Goal: Information Seeking & Learning: Learn about a topic

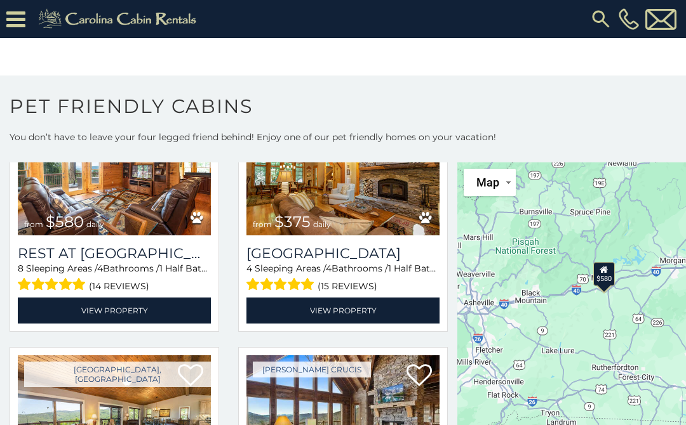
scroll to position [122, 0]
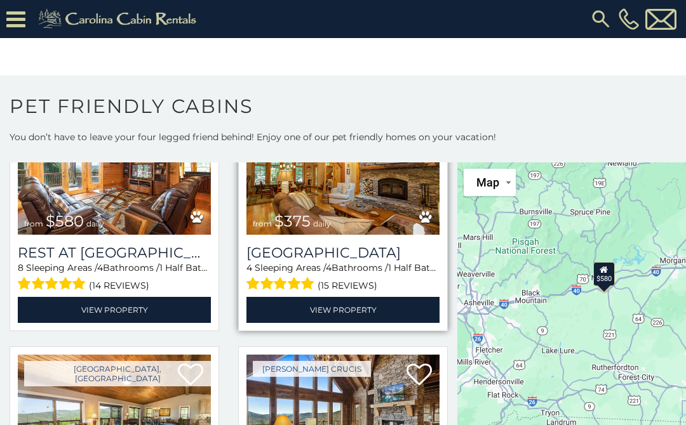
click at [365, 212] on img at bounding box center [342, 169] width 193 height 129
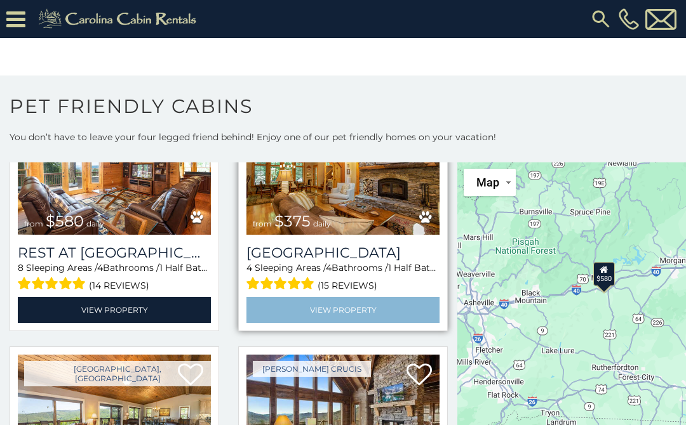
click at [368, 308] on link "View Property" at bounding box center [342, 310] width 193 height 26
click at [362, 302] on link "View Property" at bounding box center [342, 310] width 193 height 26
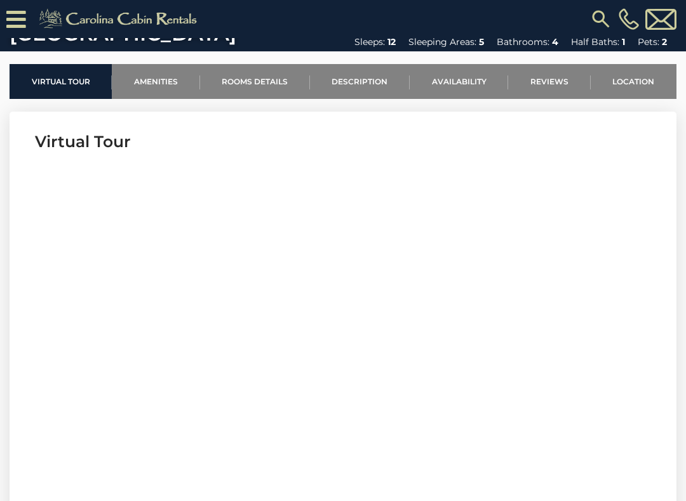
scroll to position [396, 0]
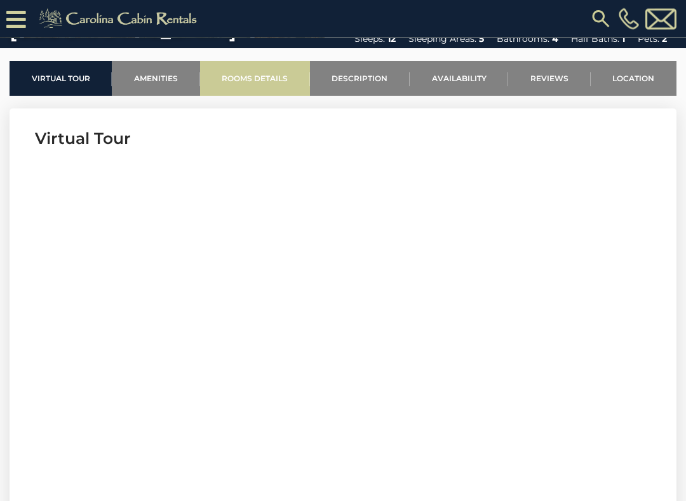
click at [275, 81] on link "Rooms Details" at bounding box center [255, 79] width 110 height 35
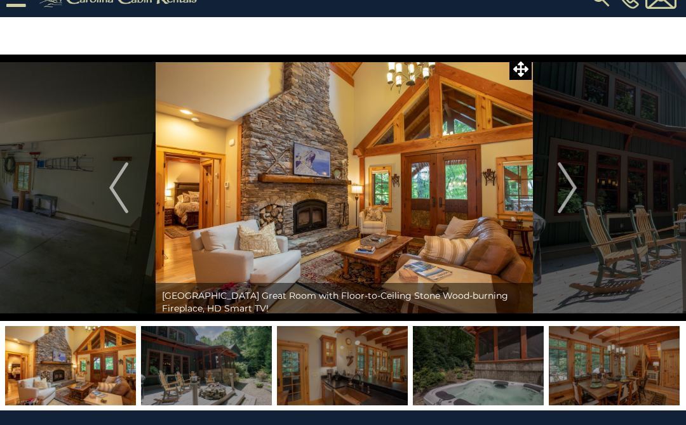
scroll to position [0, 0]
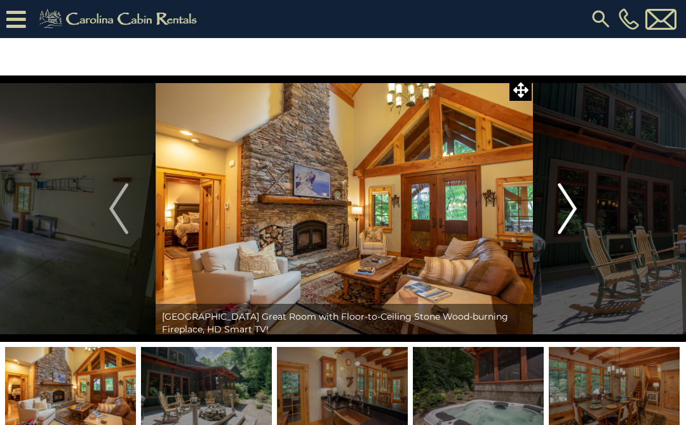
click at [569, 215] on img "Next" at bounding box center [566, 208] width 19 height 51
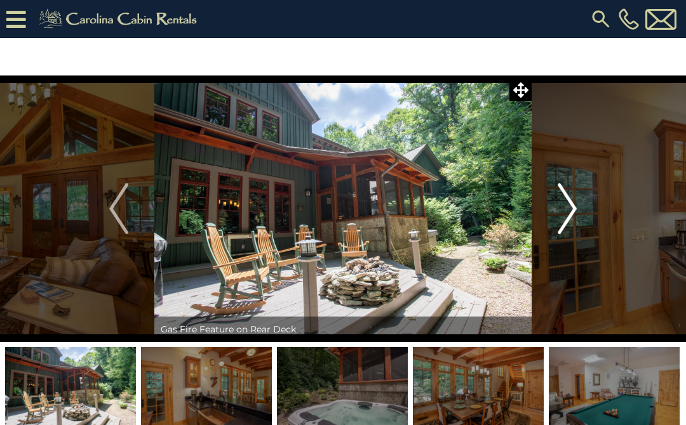
click at [576, 204] on img "Next" at bounding box center [566, 208] width 19 height 51
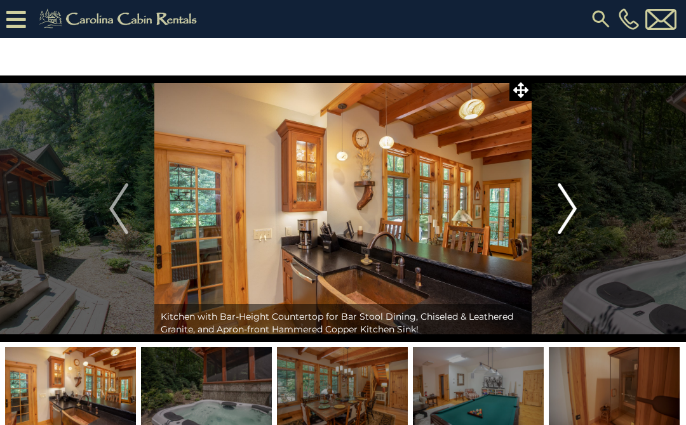
click at [572, 212] on img "Next" at bounding box center [566, 208] width 19 height 51
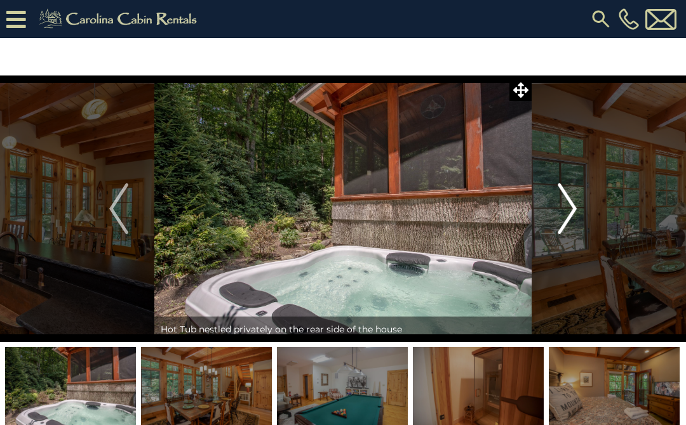
click at [574, 211] on img "Next" at bounding box center [566, 208] width 19 height 51
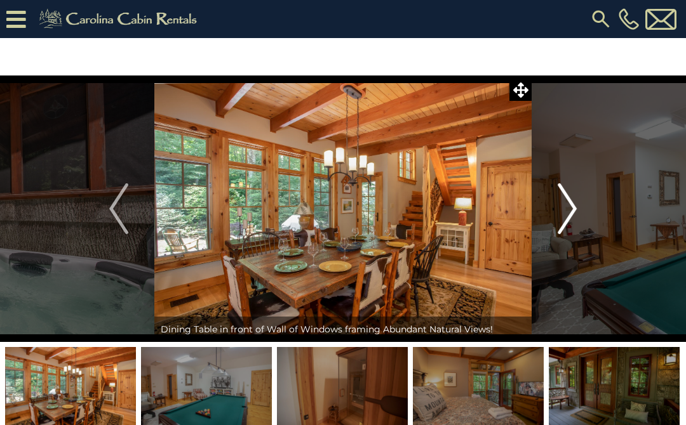
click at [569, 212] on img "Next" at bounding box center [566, 208] width 19 height 51
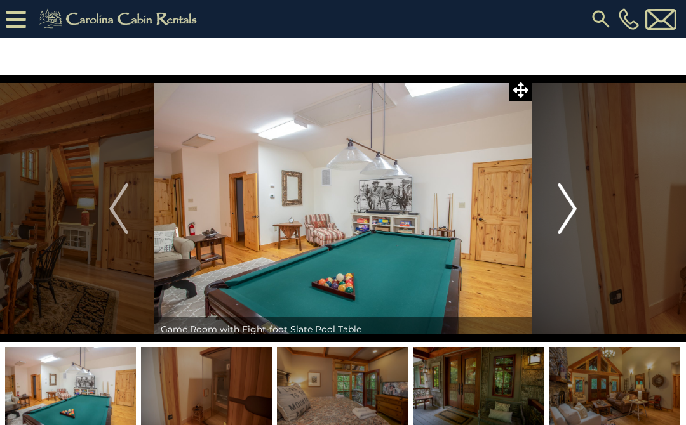
click at [573, 210] on img "Next" at bounding box center [566, 208] width 19 height 51
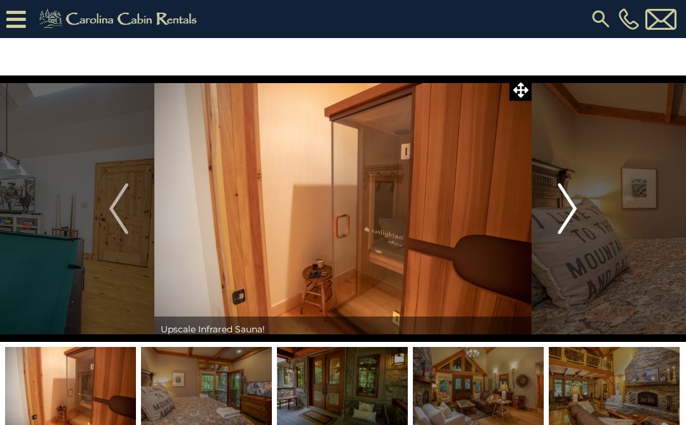
click at [575, 208] on img "Next" at bounding box center [566, 208] width 19 height 51
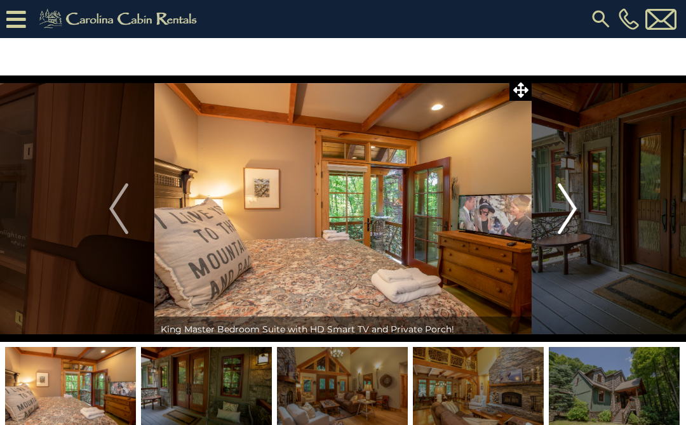
click at [566, 213] on img "Next" at bounding box center [566, 208] width 19 height 51
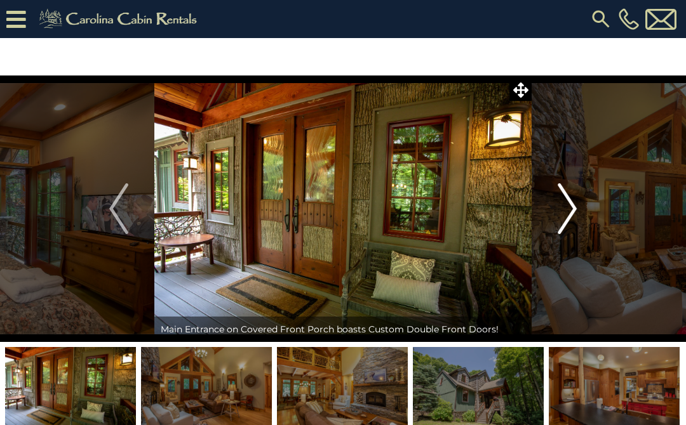
click at [574, 211] on img "Next" at bounding box center [566, 208] width 19 height 51
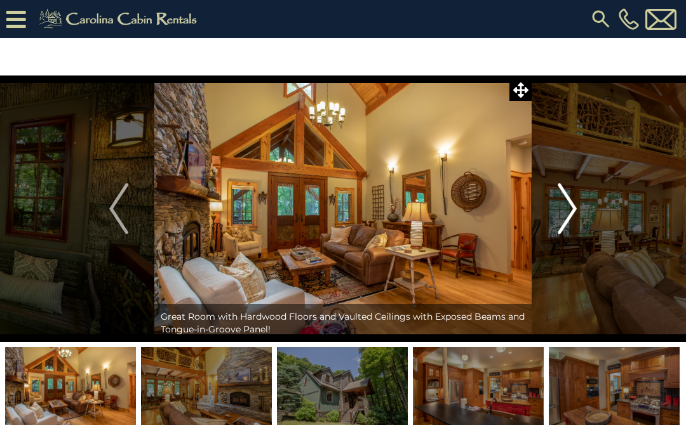
click at [575, 211] on img "Next" at bounding box center [566, 208] width 19 height 51
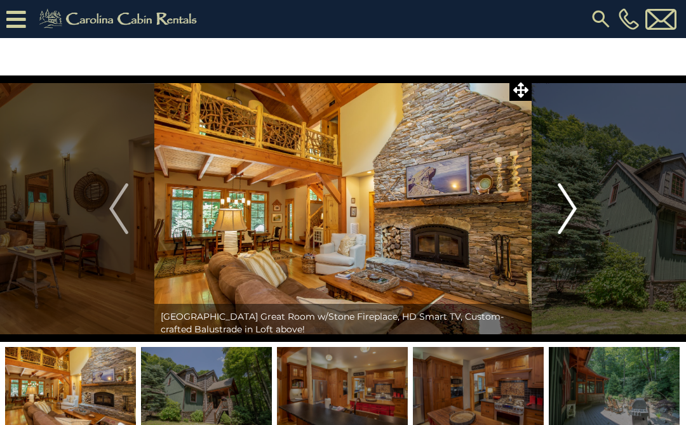
click at [573, 210] on img "Next" at bounding box center [566, 208] width 19 height 51
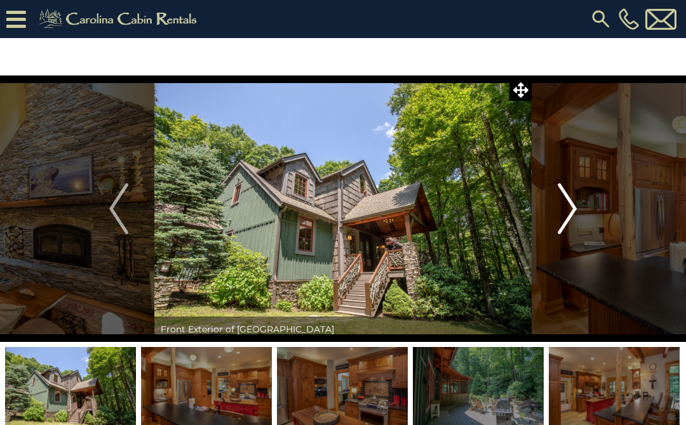
click at [570, 209] on img "Next" at bounding box center [566, 208] width 19 height 51
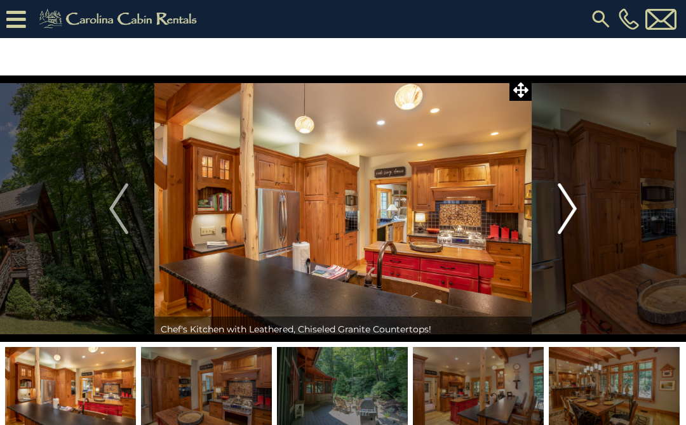
click at [576, 208] on img "Next" at bounding box center [566, 208] width 19 height 51
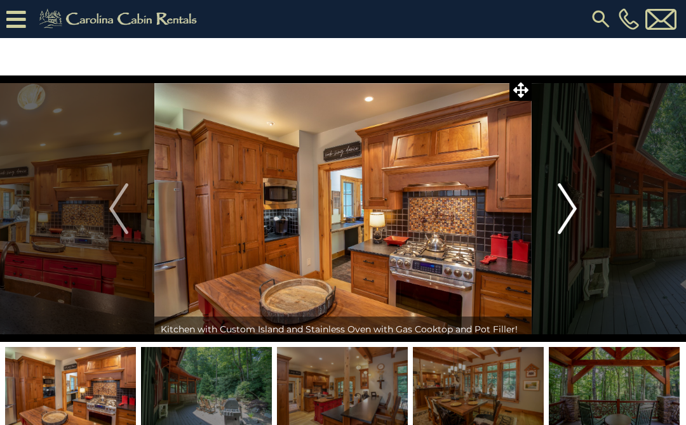
click at [563, 198] on img "Next" at bounding box center [566, 208] width 19 height 51
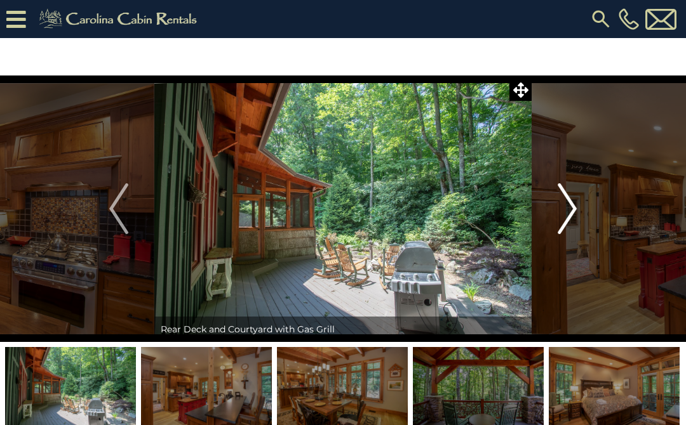
click at [576, 211] on img "Next" at bounding box center [566, 208] width 19 height 51
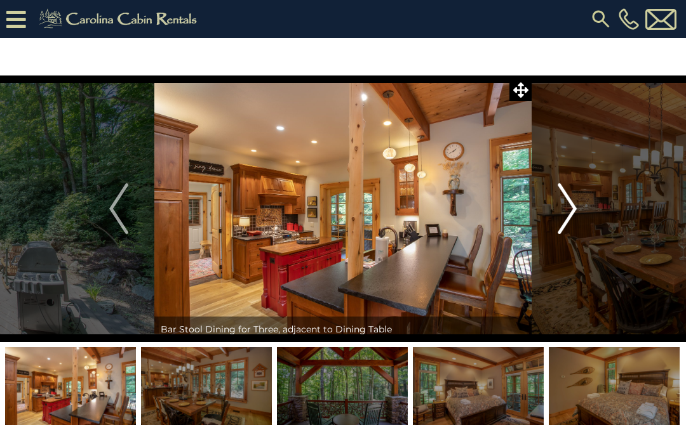
click at [569, 213] on img "Next" at bounding box center [566, 208] width 19 height 51
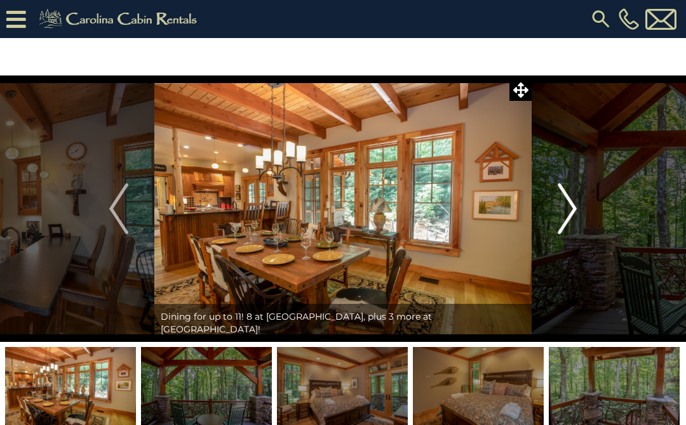
click at [570, 219] on img "Next" at bounding box center [566, 208] width 19 height 51
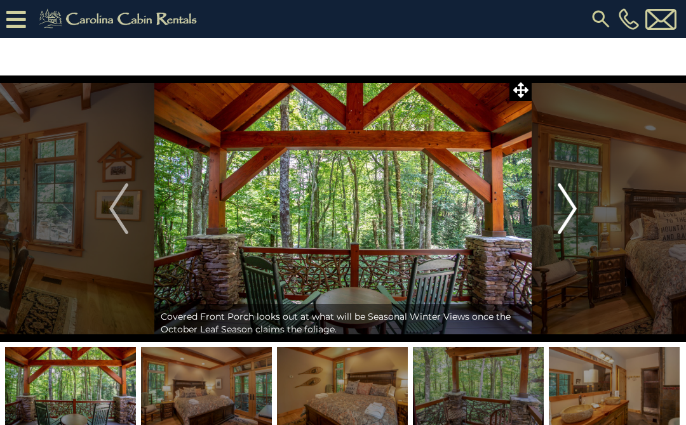
click at [571, 209] on img "Next" at bounding box center [566, 208] width 19 height 51
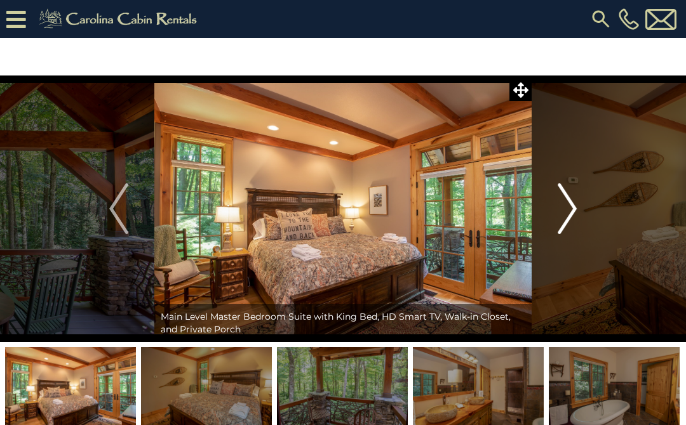
click at [567, 211] on img "Next" at bounding box center [566, 208] width 19 height 51
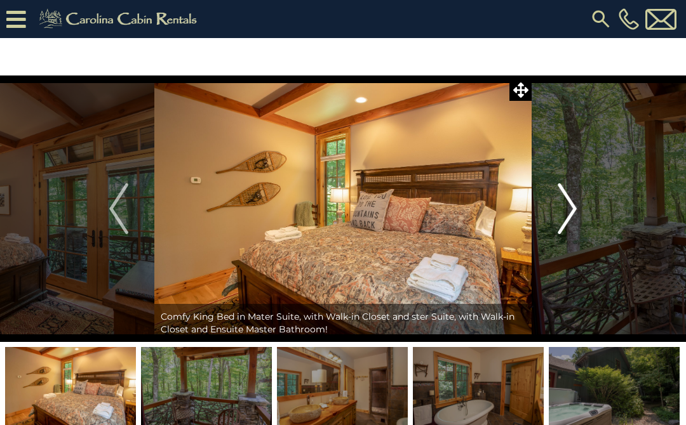
click at [566, 216] on img "Next" at bounding box center [566, 208] width 19 height 51
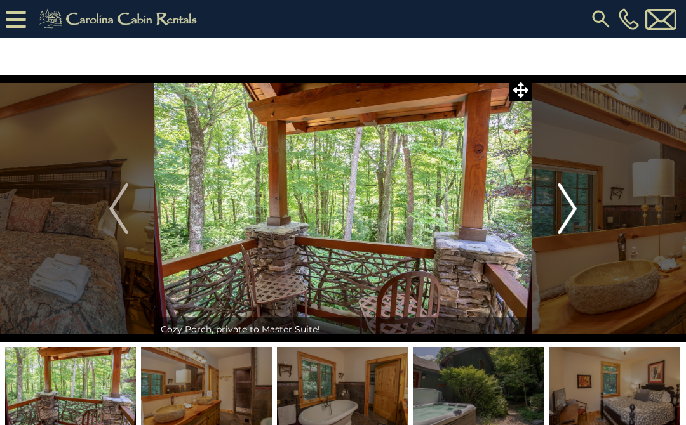
click at [571, 206] on img "Next" at bounding box center [566, 208] width 19 height 51
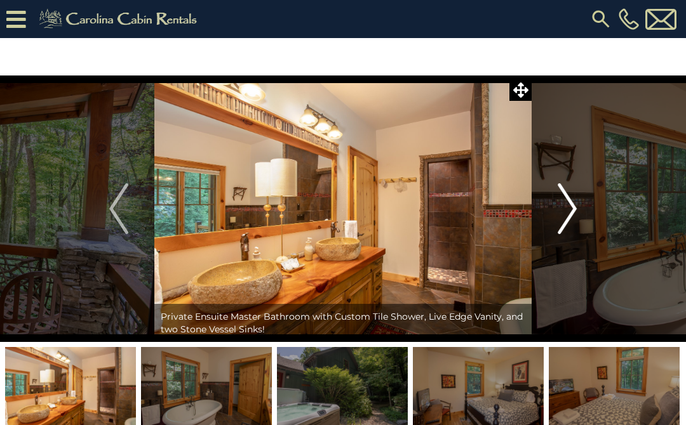
click at [574, 210] on img "Next" at bounding box center [566, 208] width 19 height 51
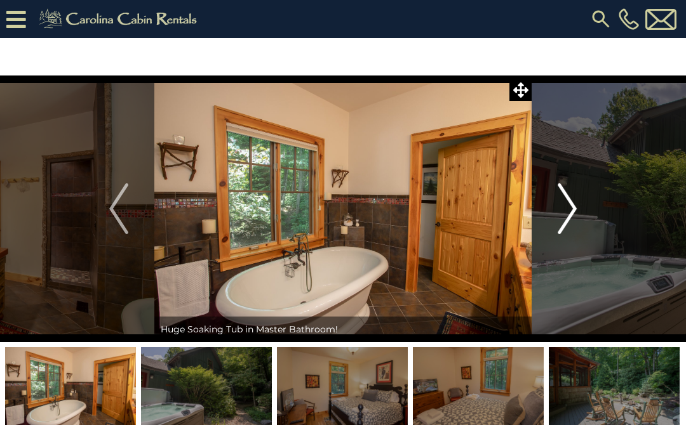
click at [562, 204] on img "Next" at bounding box center [566, 208] width 19 height 51
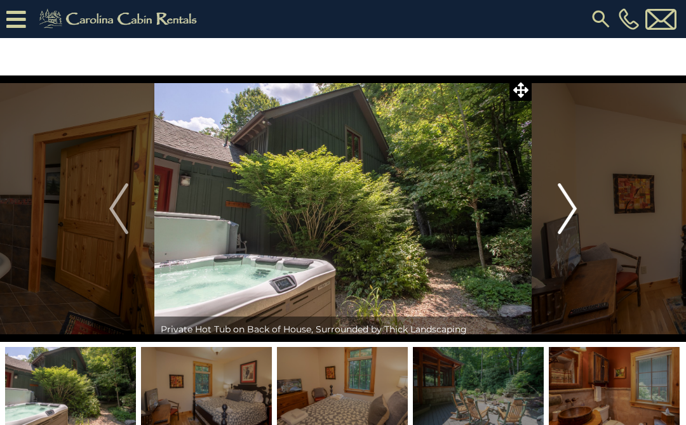
click at [576, 211] on img "Next" at bounding box center [566, 208] width 19 height 51
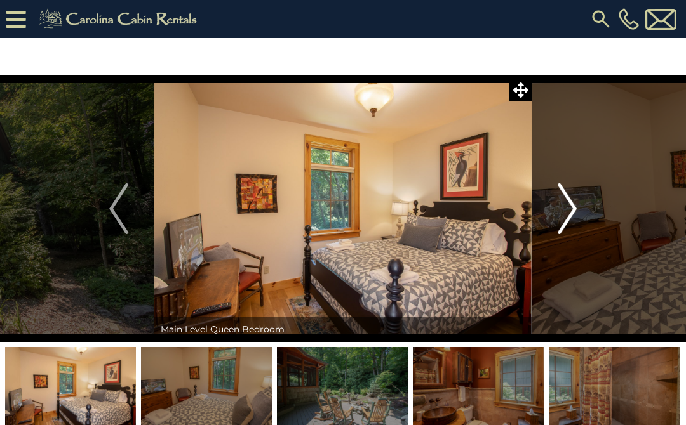
click at [573, 217] on img "Next" at bounding box center [566, 208] width 19 height 51
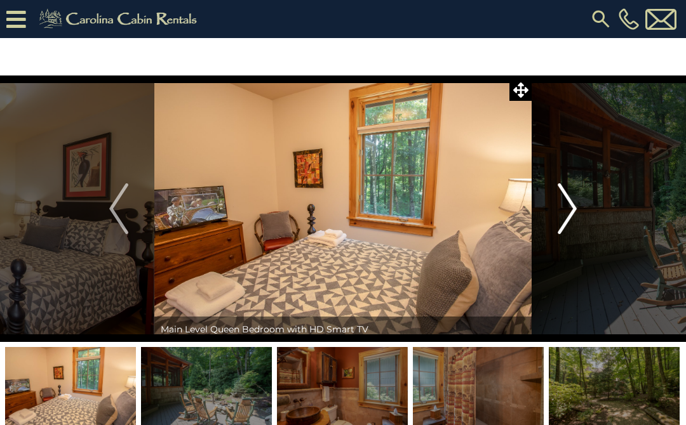
click at [549, 208] on button "Next" at bounding box center [566, 209] width 71 height 267
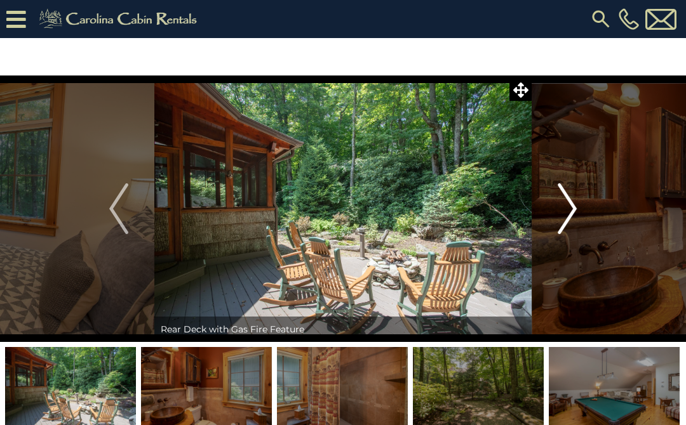
click at [576, 211] on img "Next" at bounding box center [566, 208] width 19 height 51
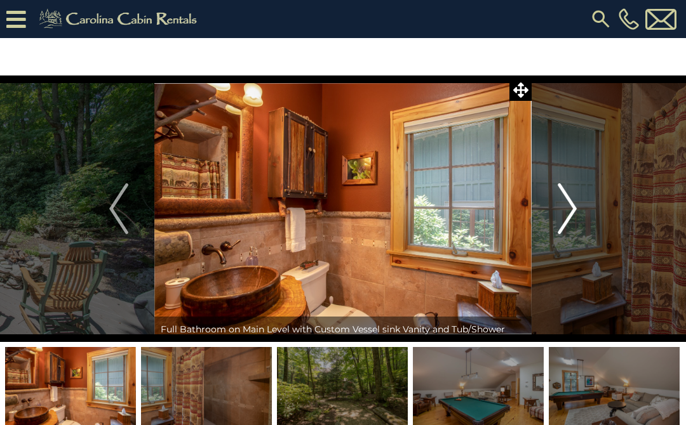
click at [565, 211] on img "Next" at bounding box center [566, 208] width 19 height 51
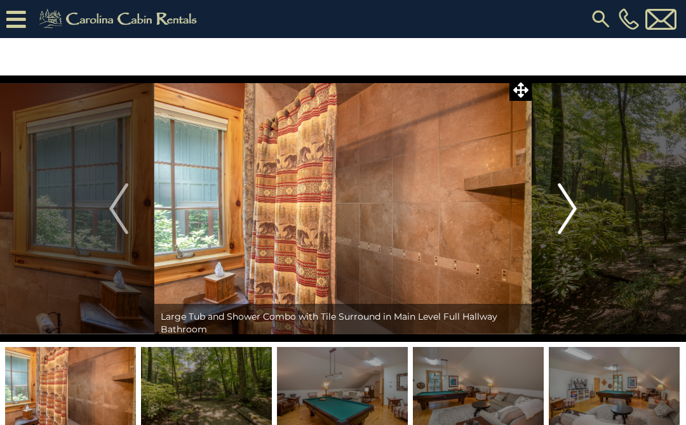
click at [566, 209] on img "Next" at bounding box center [566, 208] width 19 height 51
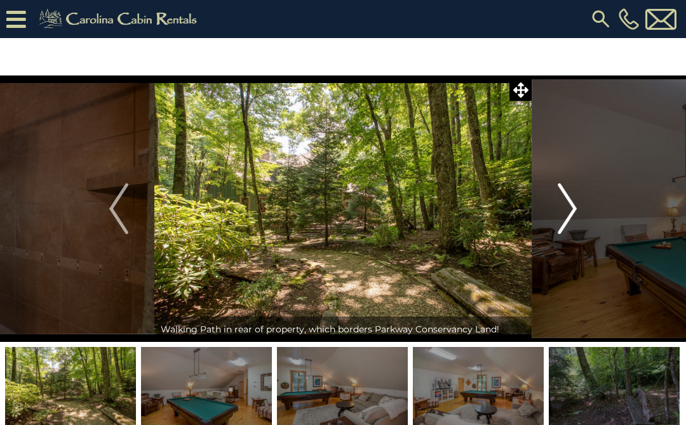
click at [570, 200] on img "Next" at bounding box center [566, 208] width 19 height 51
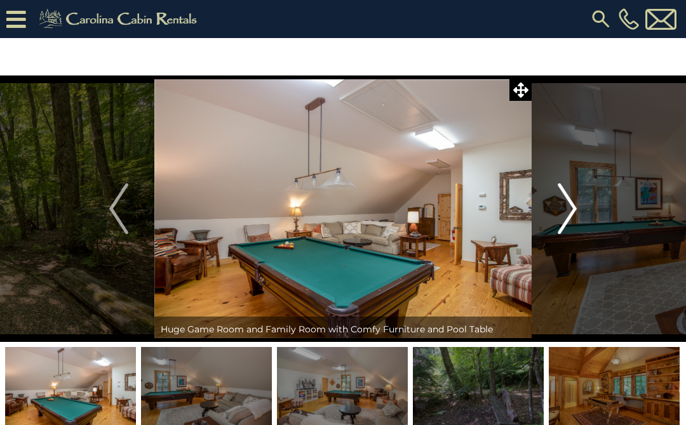
click at [560, 209] on img "Next" at bounding box center [566, 208] width 19 height 51
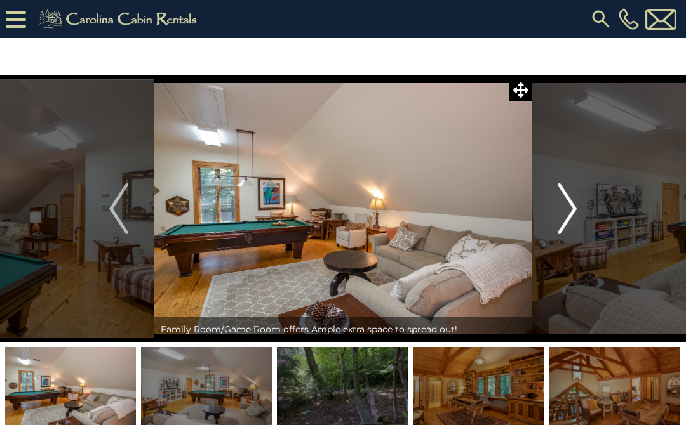
click at [561, 210] on img "Next" at bounding box center [566, 208] width 19 height 51
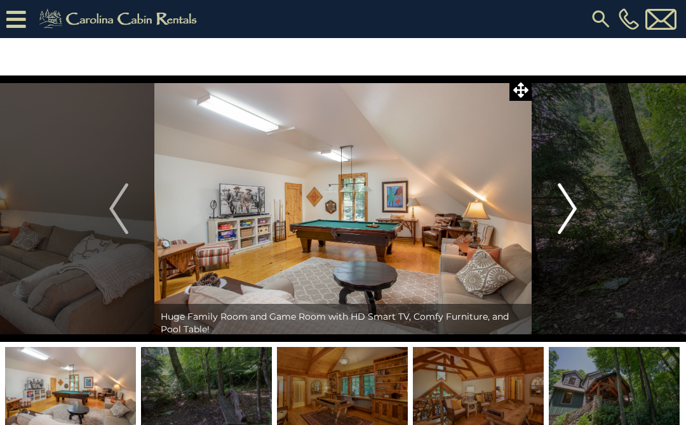
click at [575, 211] on img "Next" at bounding box center [566, 208] width 19 height 51
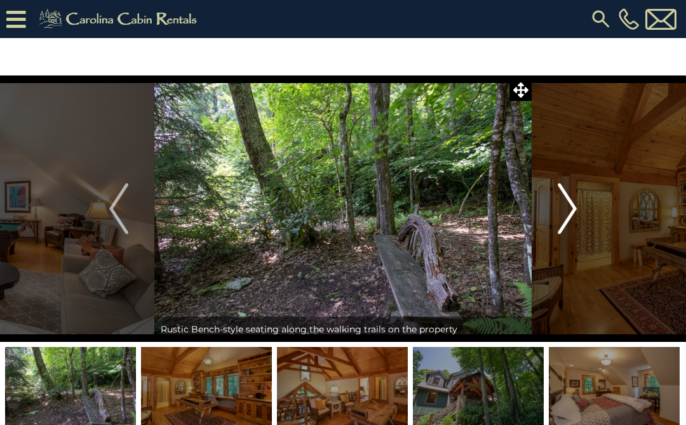
click at [567, 206] on img "Next" at bounding box center [566, 208] width 19 height 51
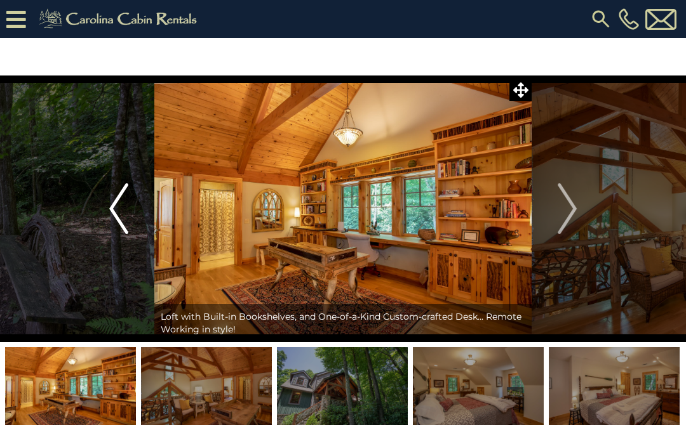
click at [112, 209] on img "Previous" at bounding box center [118, 208] width 19 height 51
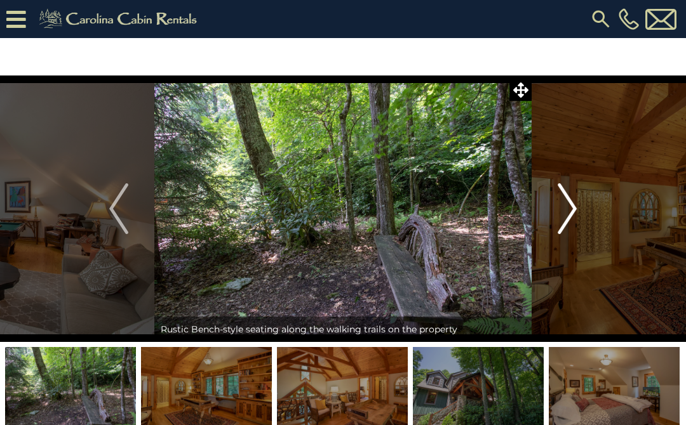
click at [574, 204] on img "Next" at bounding box center [566, 208] width 19 height 51
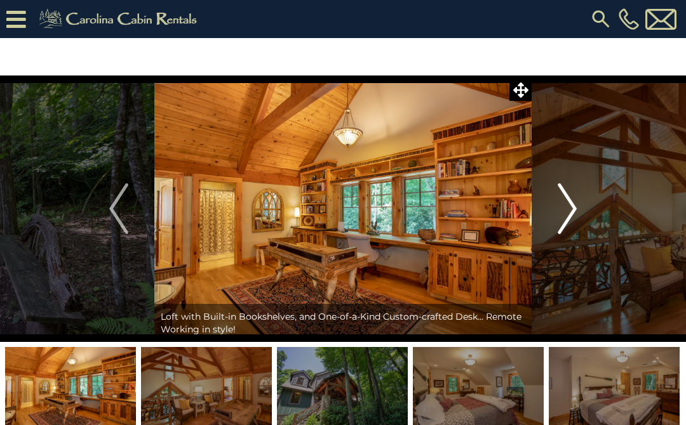
click at [574, 208] on img "Next" at bounding box center [566, 208] width 19 height 51
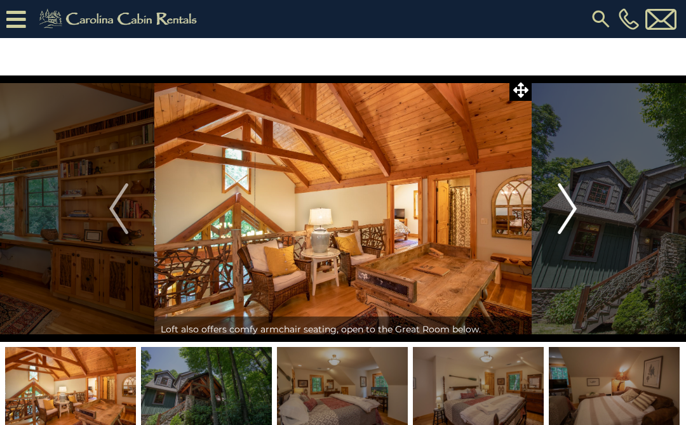
click at [564, 221] on img "Next" at bounding box center [566, 208] width 19 height 51
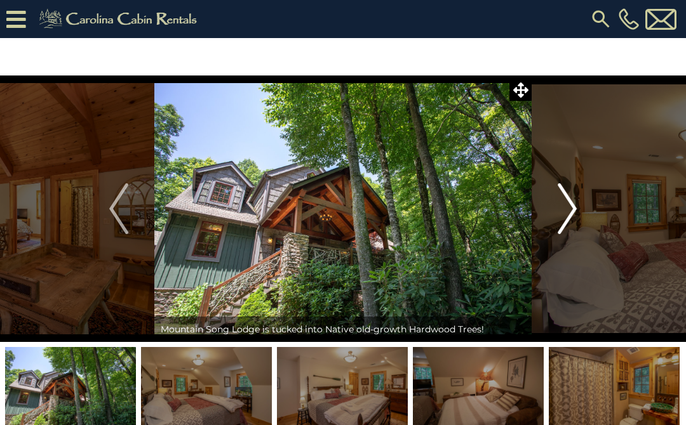
click at [581, 208] on button "Next" at bounding box center [566, 209] width 71 height 267
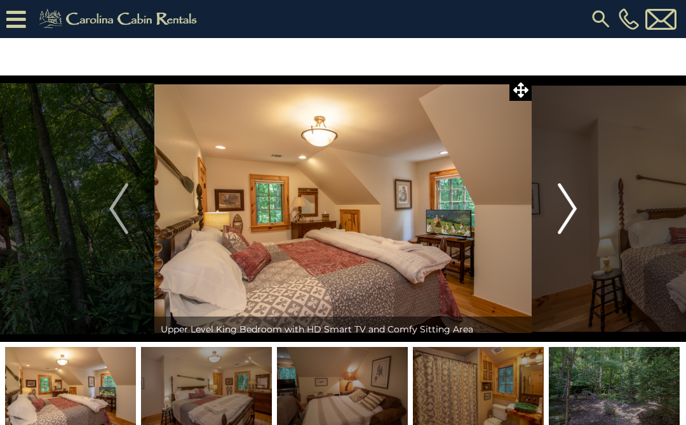
click at [573, 211] on img "Next" at bounding box center [566, 208] width 19 height 51
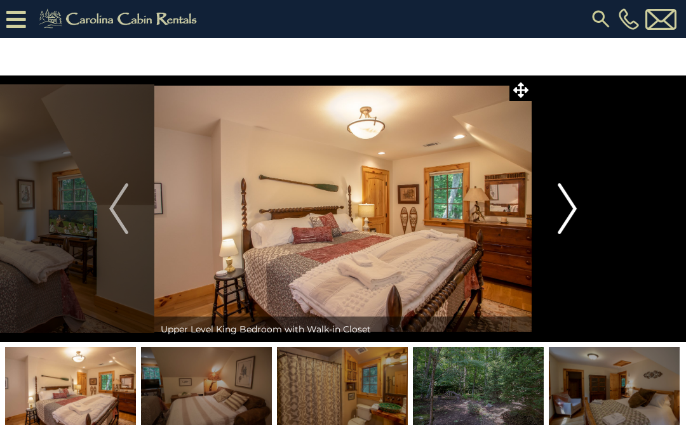
click at [573, 214] on img "Next" at bounding box center [566, 208] width 19 height 51
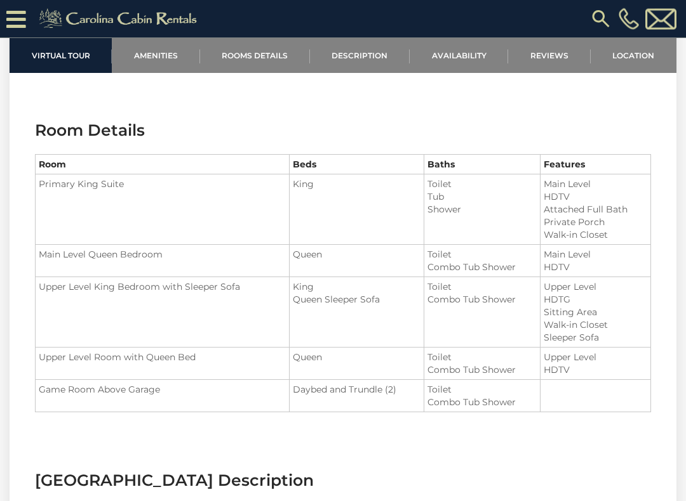
scroll to position [1392, 0]
click at [173, 206] on td "Primary King Suite" at bounding box center [163, 210] width 254 height 70
click at [201, 252] on td "Main Level Queen Bedroom" at bounding box center [163, 261] width 254 height 32
click at [141, 303] on td "Upper Level King Bedroom with Sleeper Sofa" at bounding box center [163, 312] width 254 height 70
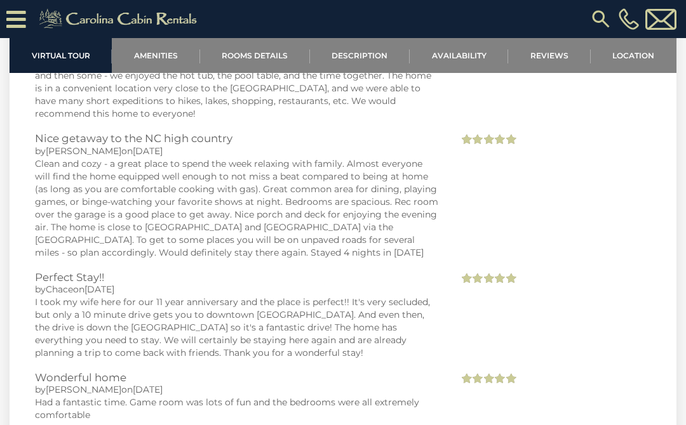
scroll to position [3474, 0]
